Goal: Use online tool/utility

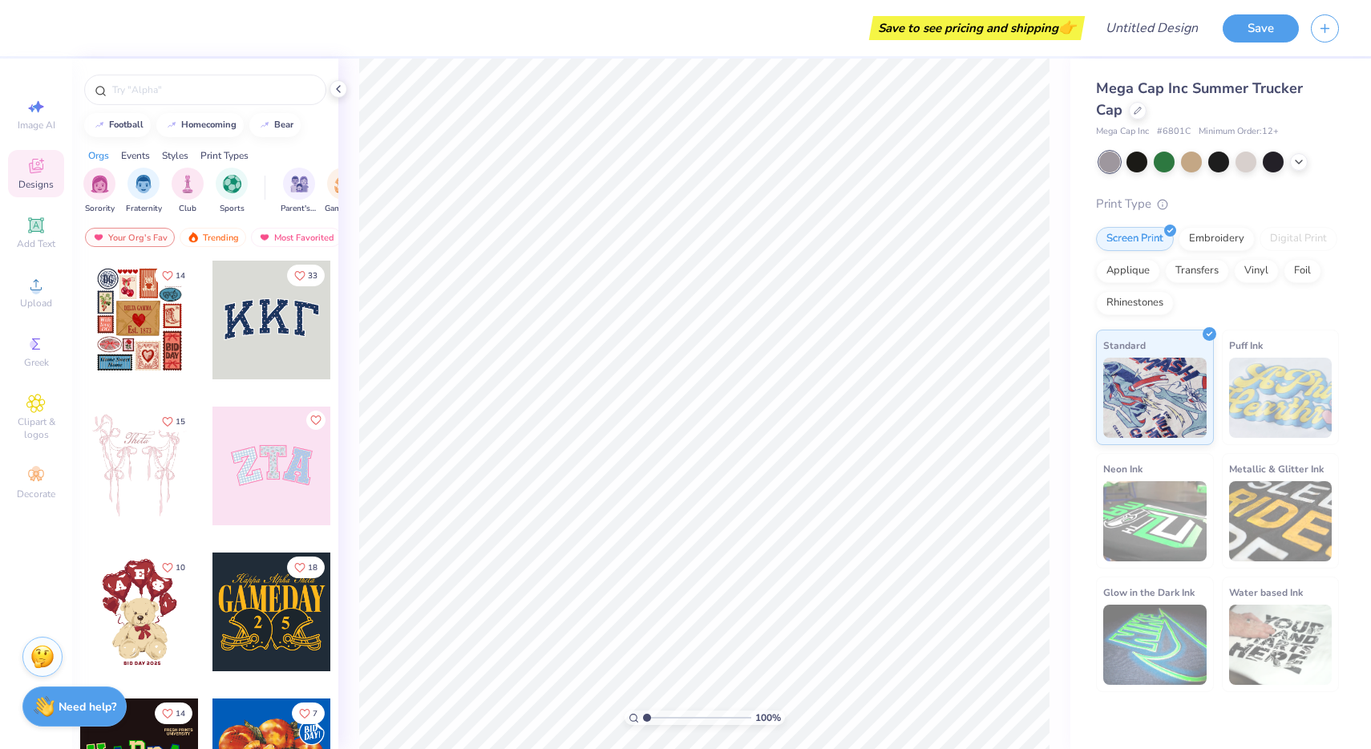
click at [243, 305] on div at bounding box center [271, 320] width 119 height 119
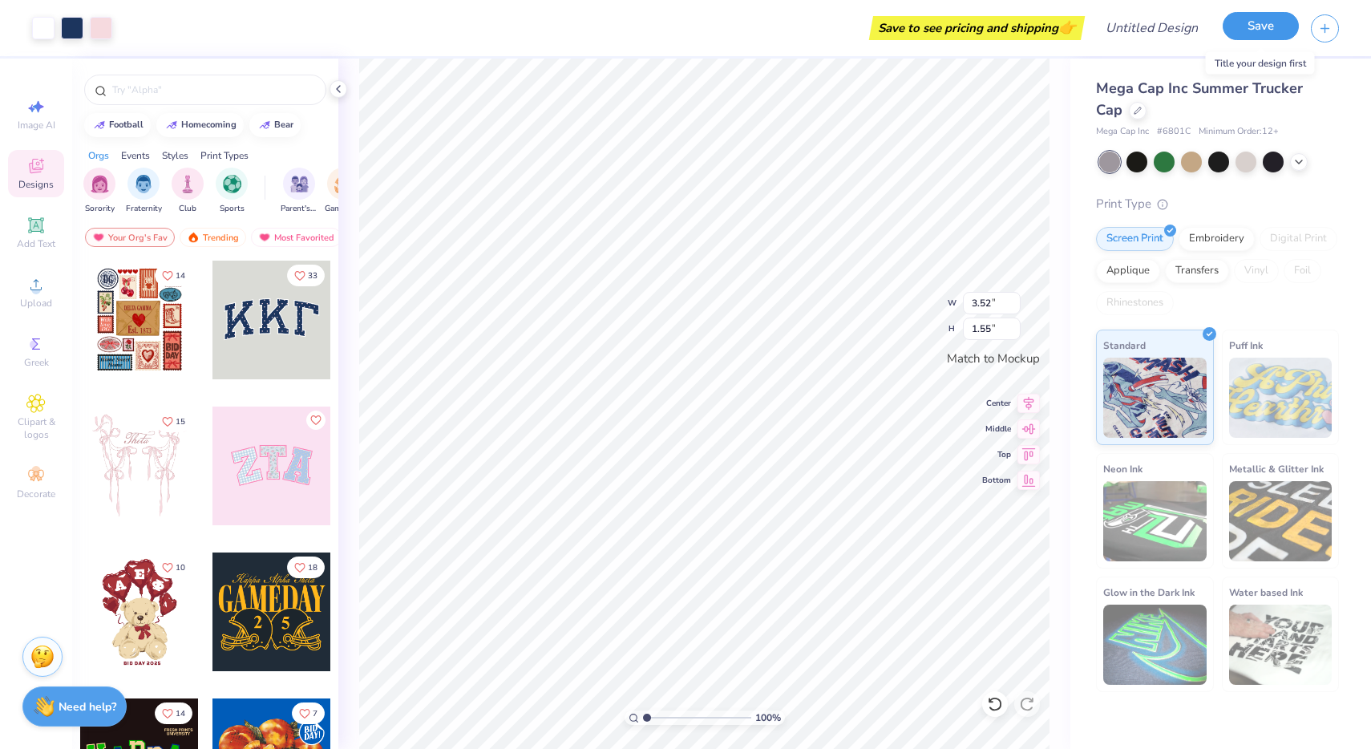
click at [1251, 30] on button "Save" at bounding box center [1261, 26] width 76 height 28
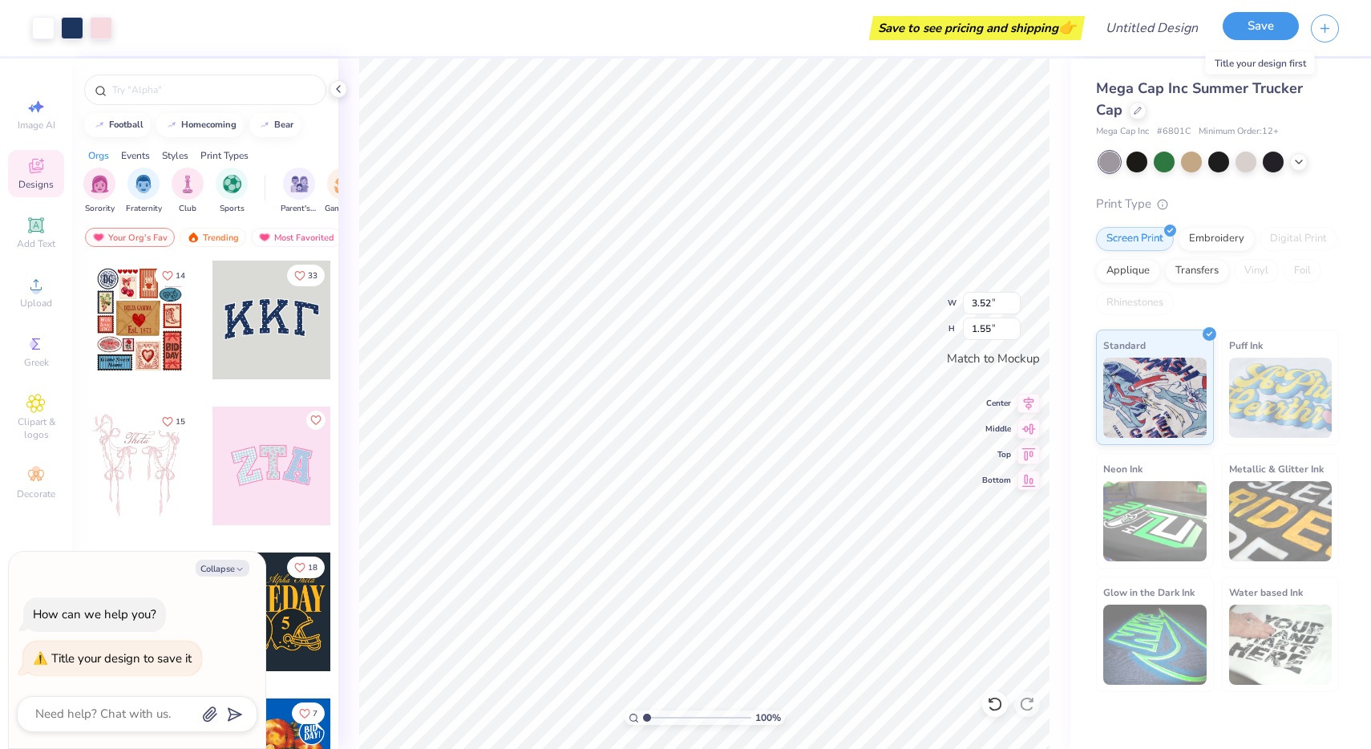
click at [1256, 22] on button "Save" at bounding box center [1261, 26] width 76 height 28
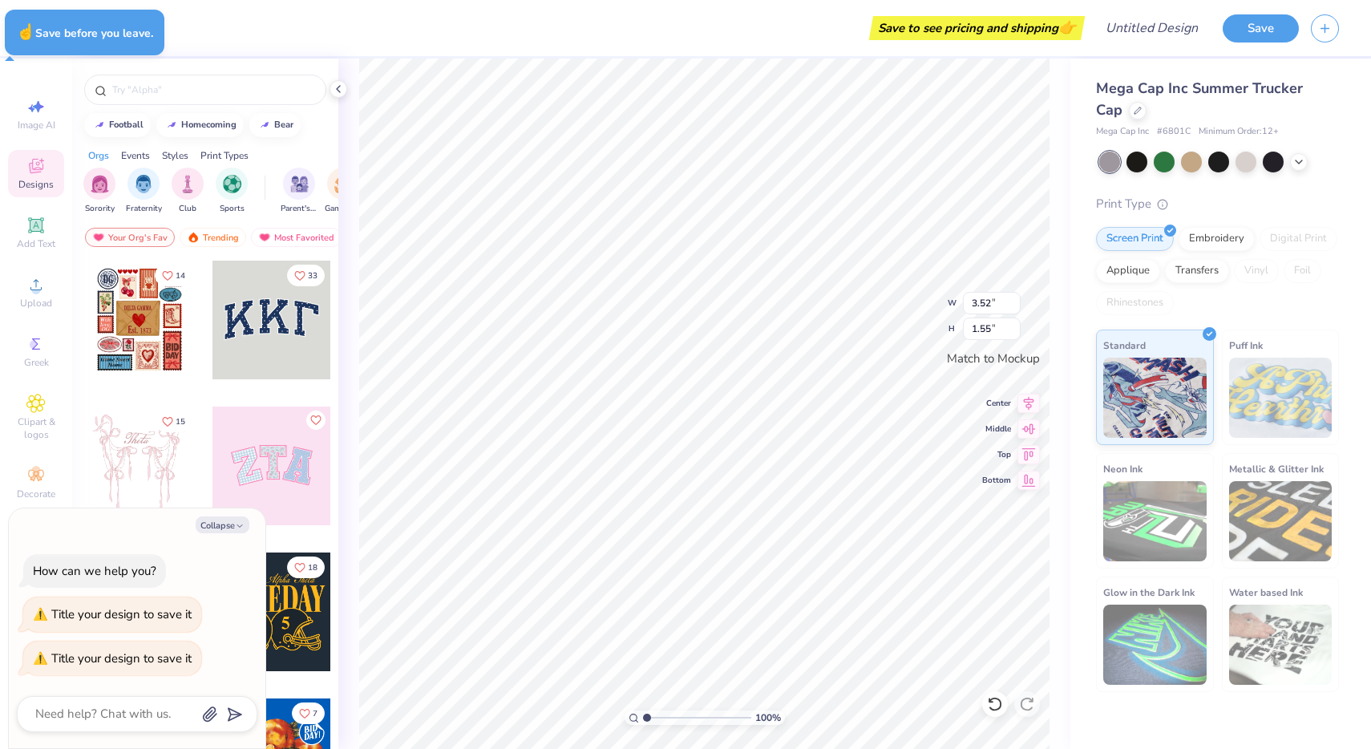
type textarea "x"
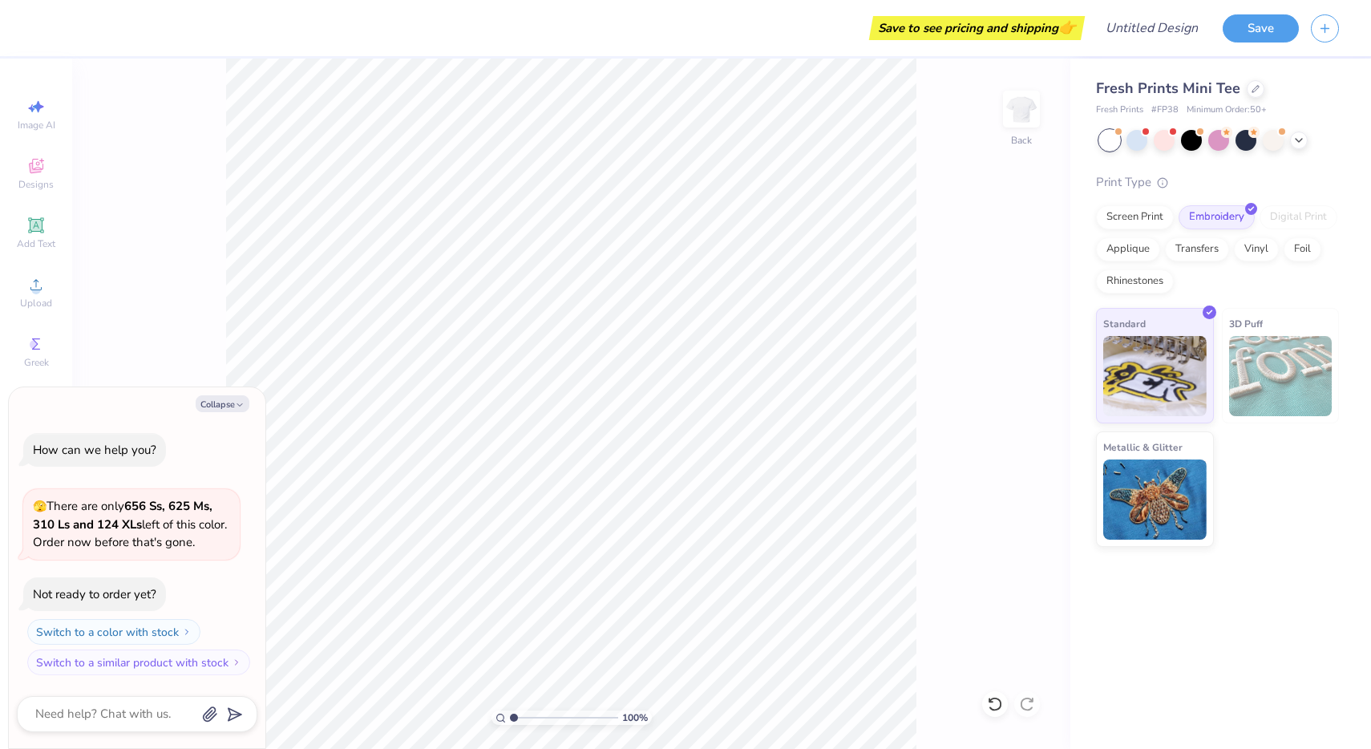
type textarea "x"
